Goal: Check status: Check status

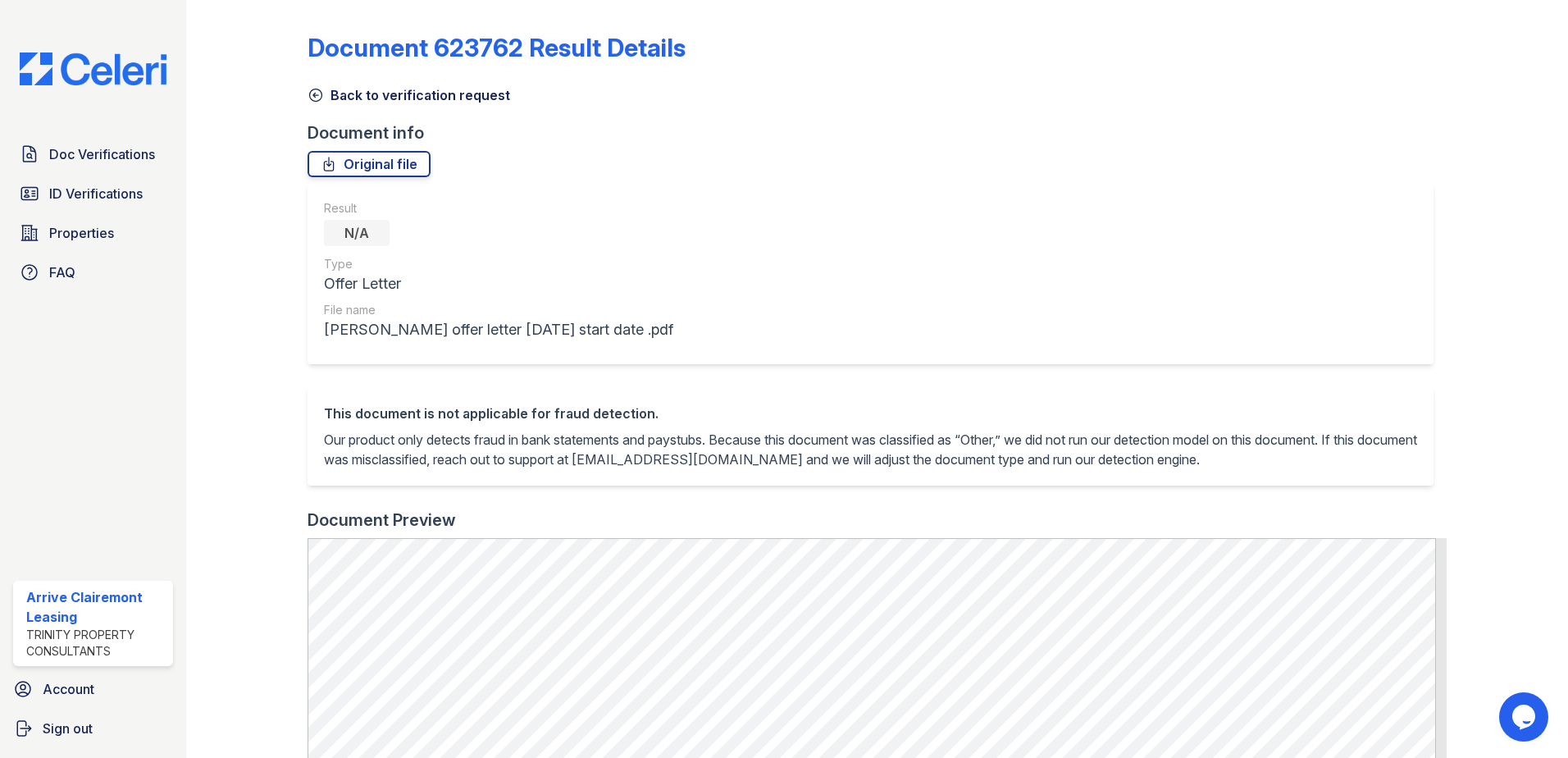
click at [414, 86] on link "Back to verification request" at bounding box center [408, 95] width 203 height 19
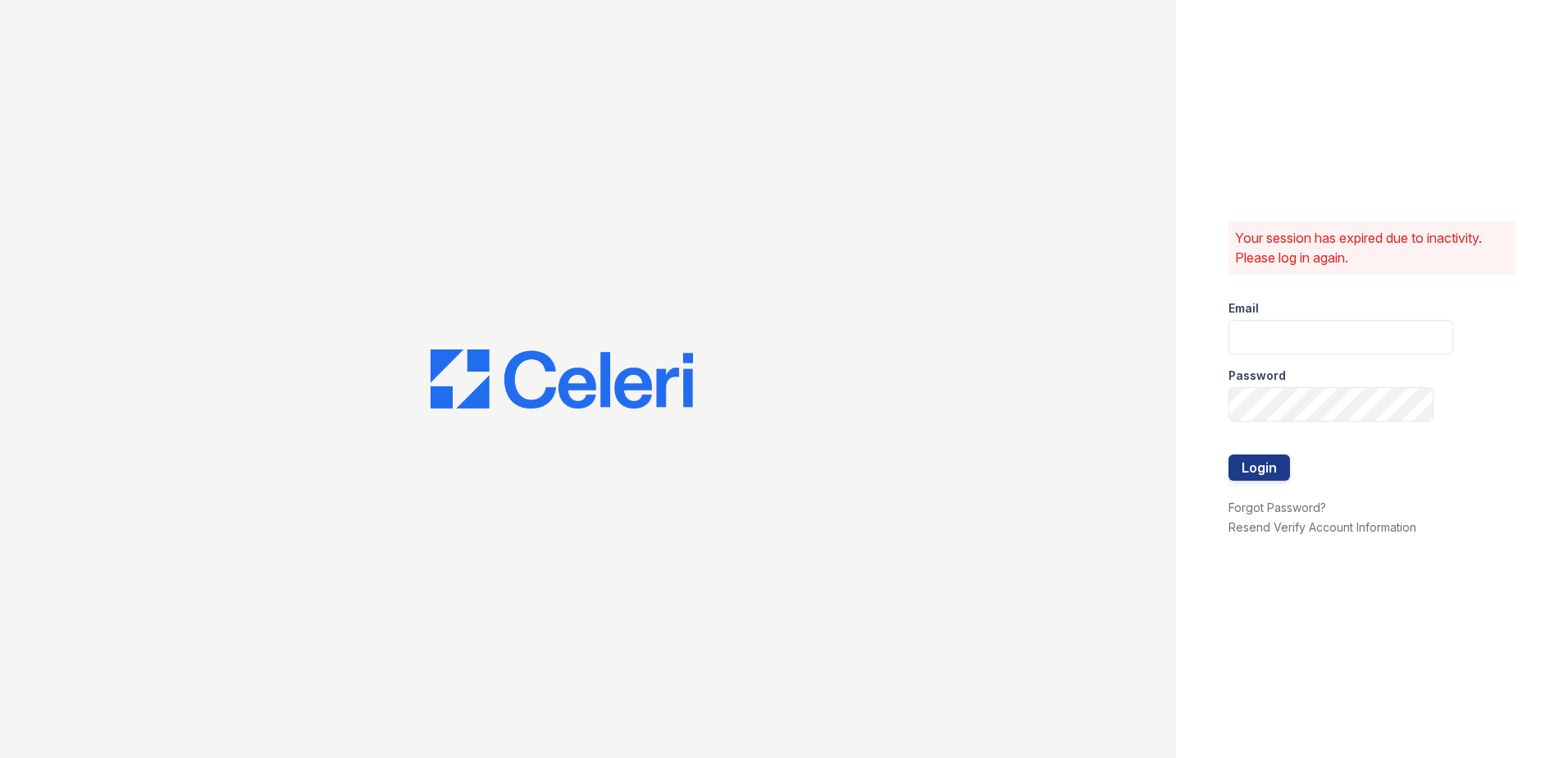
type input "arriveclairemont@trinity-pm.com"
click at [1288, 475] on button "Login" at bounding box center [1259, 468] width 61 height 26
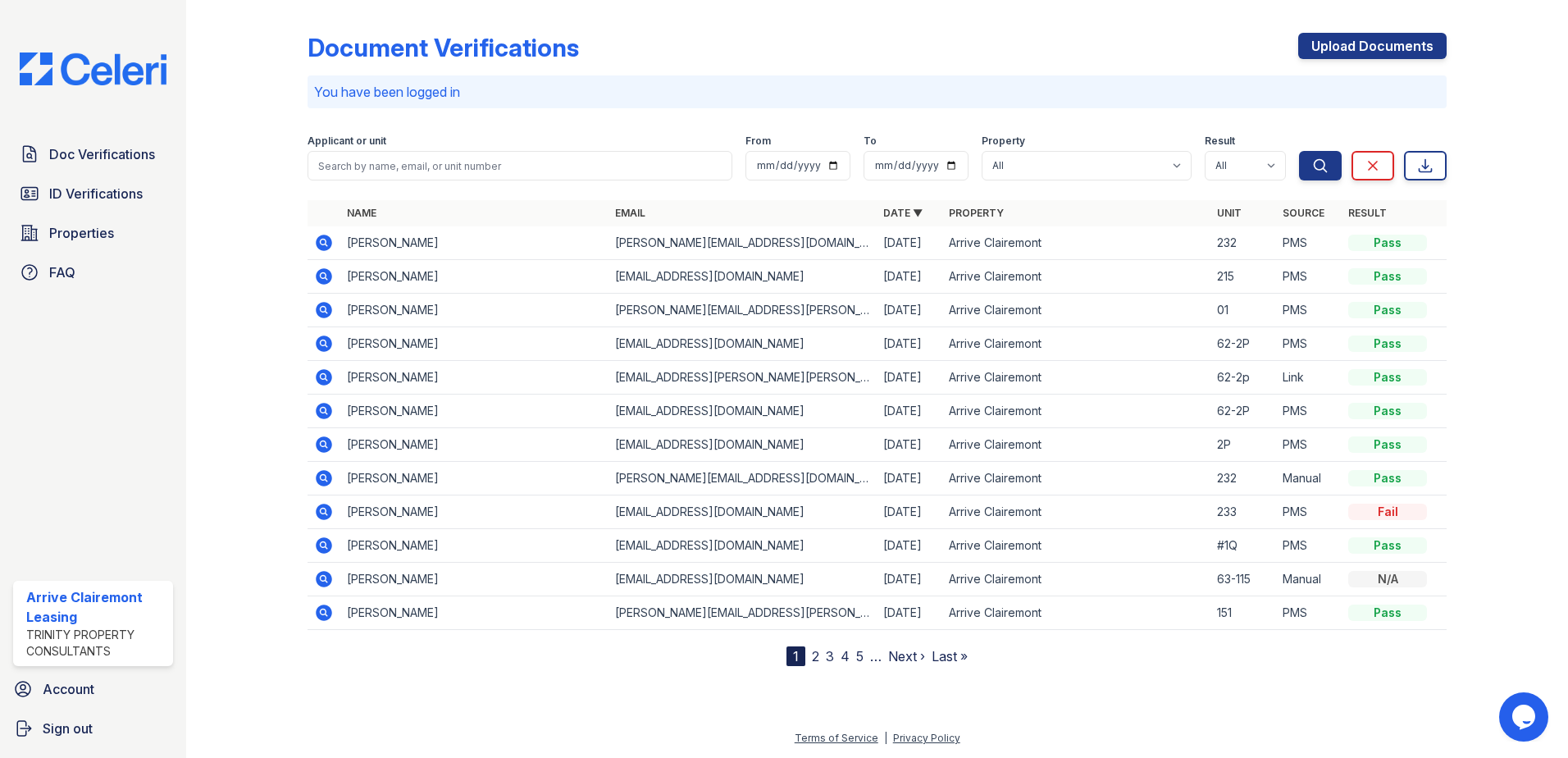
click at [320, 470] on icon at bounding box center [324, 478] width 19 height 19
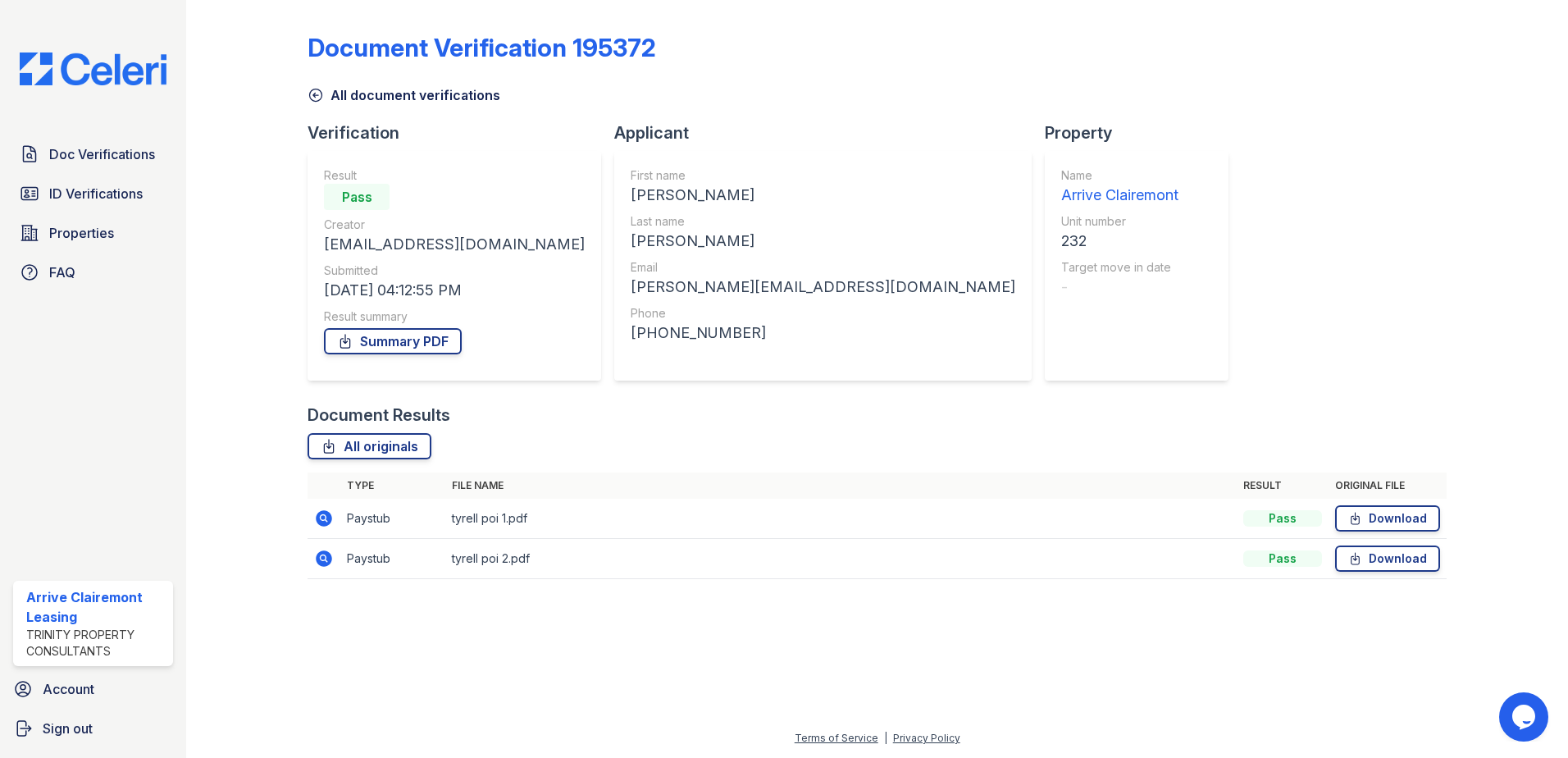
click at [317, 90] on icon at bounding box center [316, 96] width 12 height 12
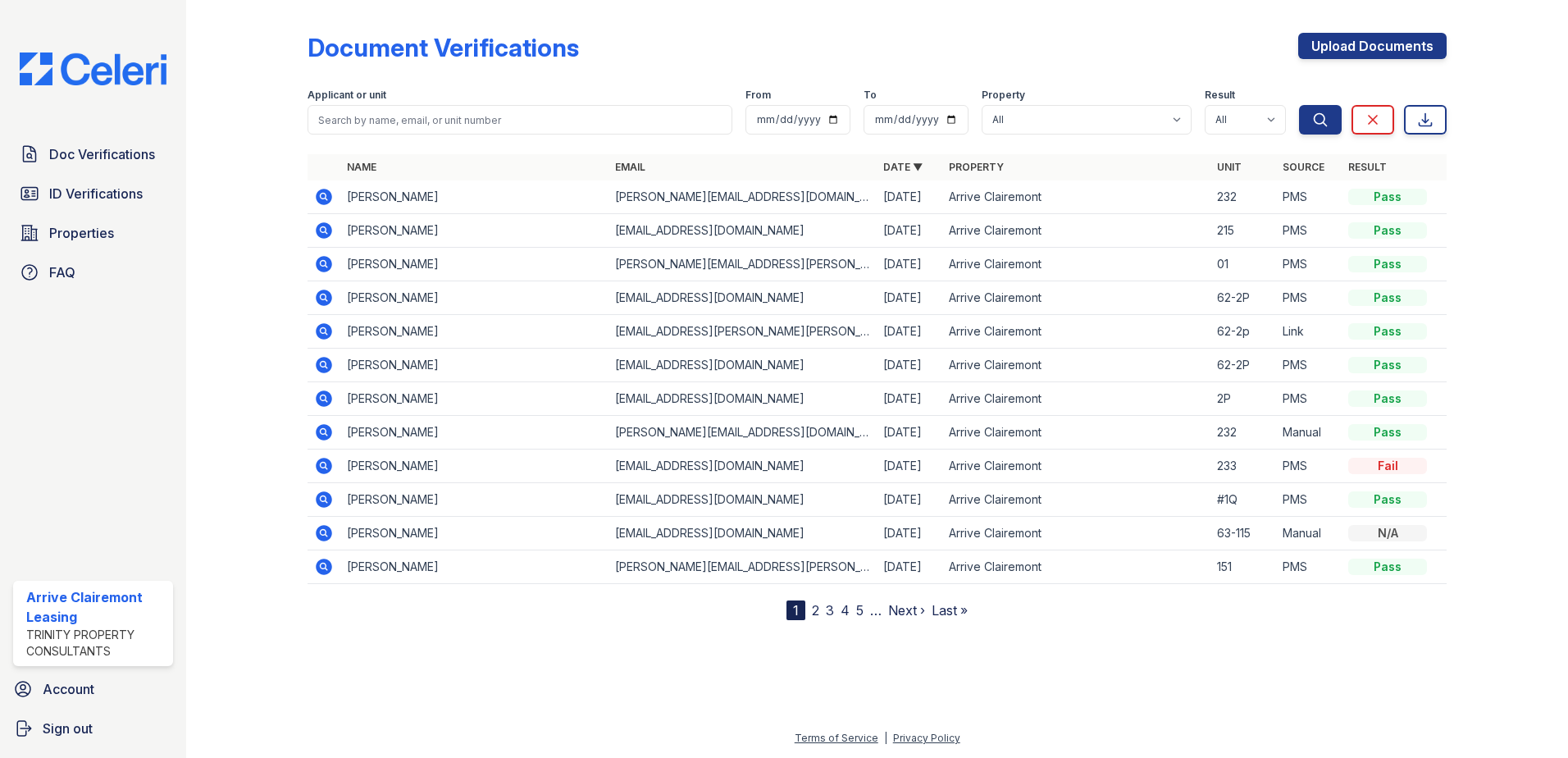
click at [324, 470] on icon at bounding box center [324, 466] width 17 height 17
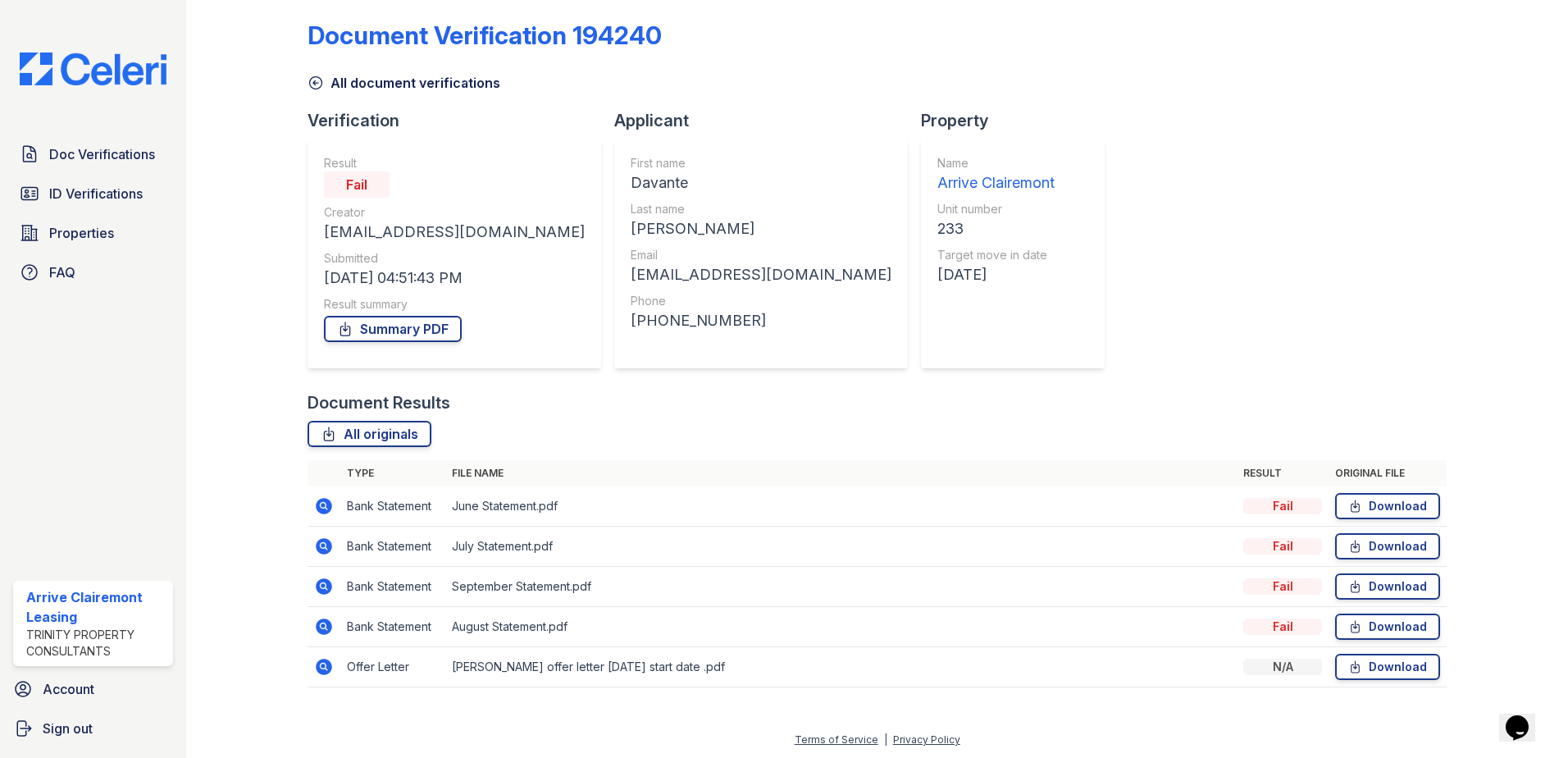
scroll to position [14, 0]
click at [319, 582] on icon at bounding box center [324, 585] width 17 height 17
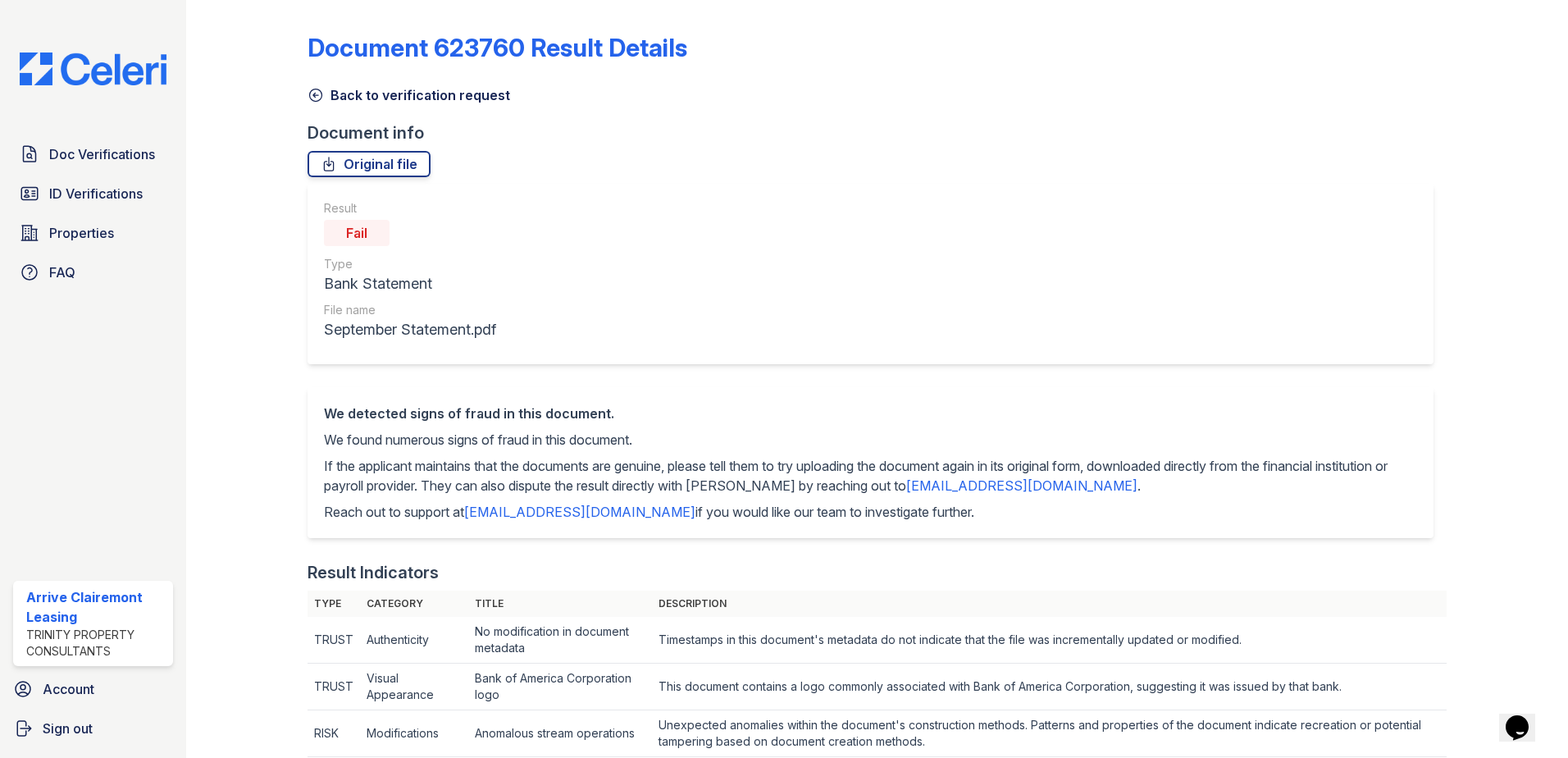
click at [320, 93] on icon at bounding box center [316, 96] width 12 height 12
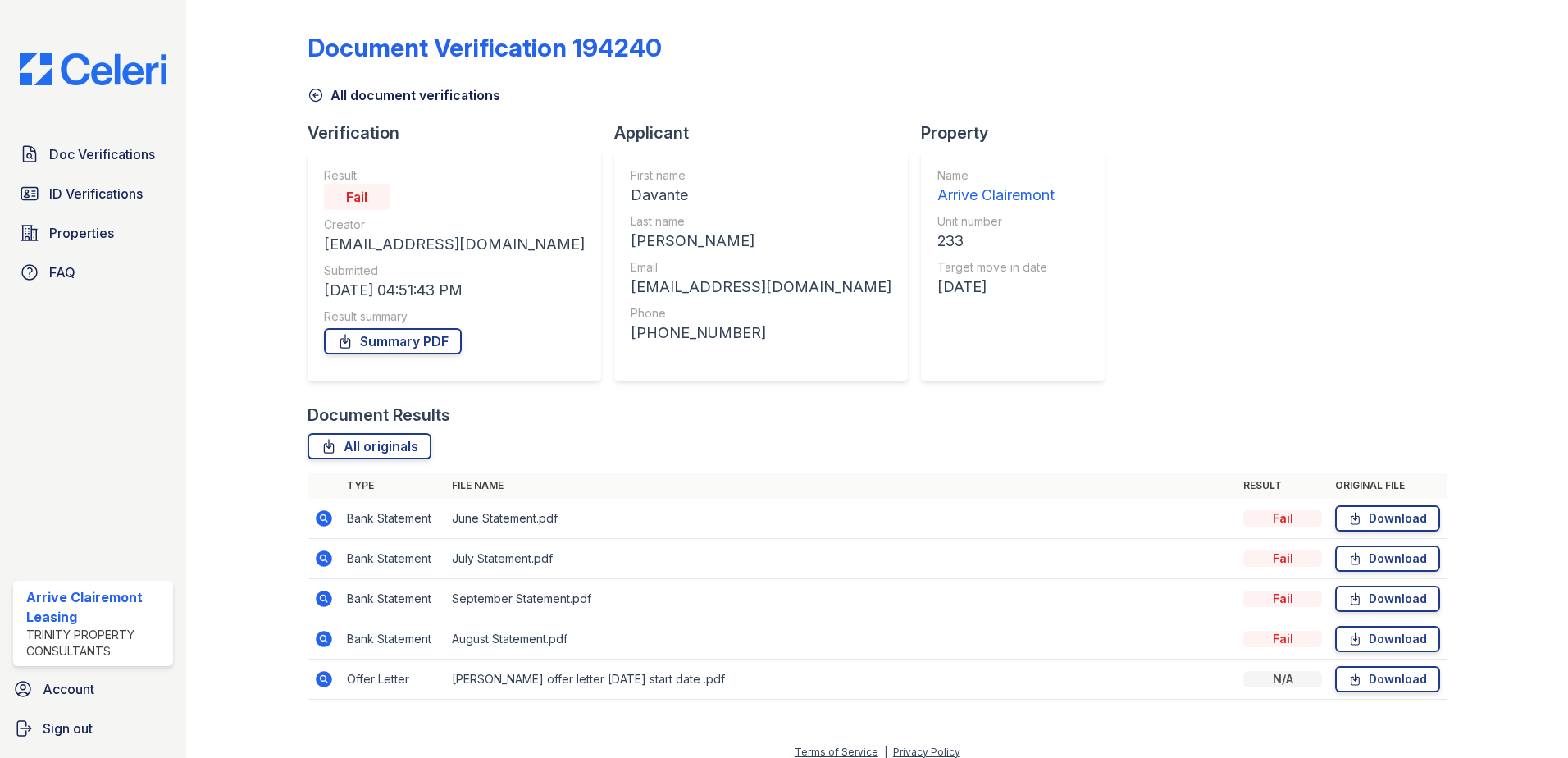
click at [311, 91] on icon at bounding box center [316, 96] width 12 height 12
